Goal: Find specific page/section: Find specific page/section

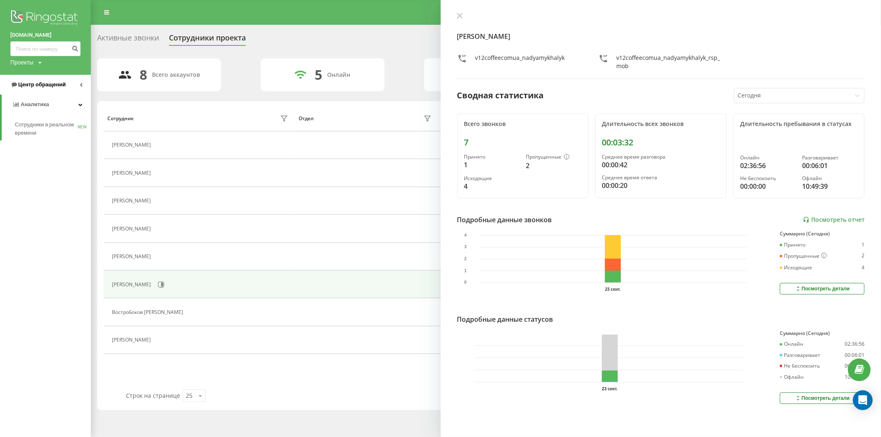
click at [40, 85] on span "Центр обращений" at bounding box center [42, 84] width 48 height 6
click at [46, 141] on span "Отчет о пропущенных необработанных звонках" at bounding box center [51, 139] width 72 height 17
